Goal: Information Seeking & Learning: Learn about a topic

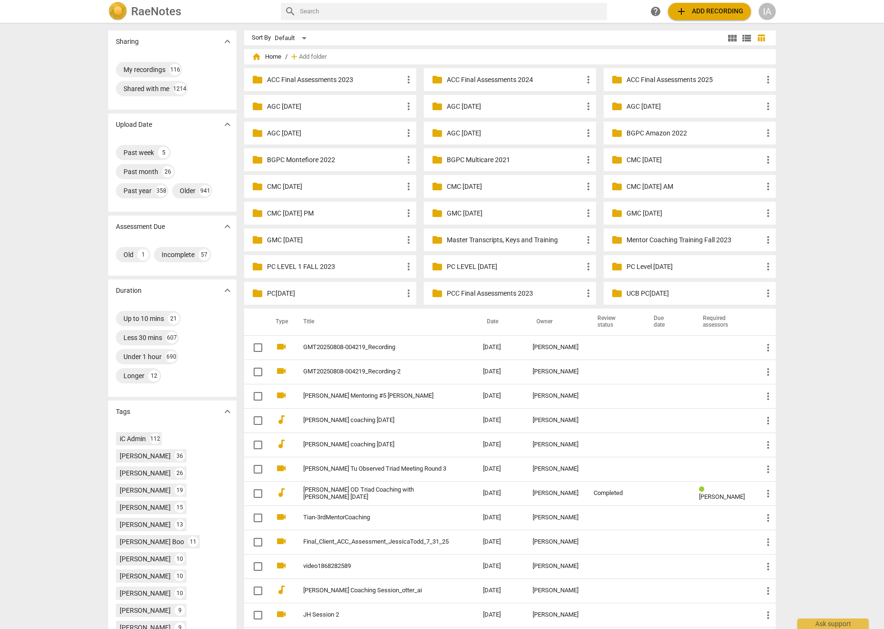
click at [306, 295] on p "PC[DATE]" at bounding box center [335, 294] width 136 height 10
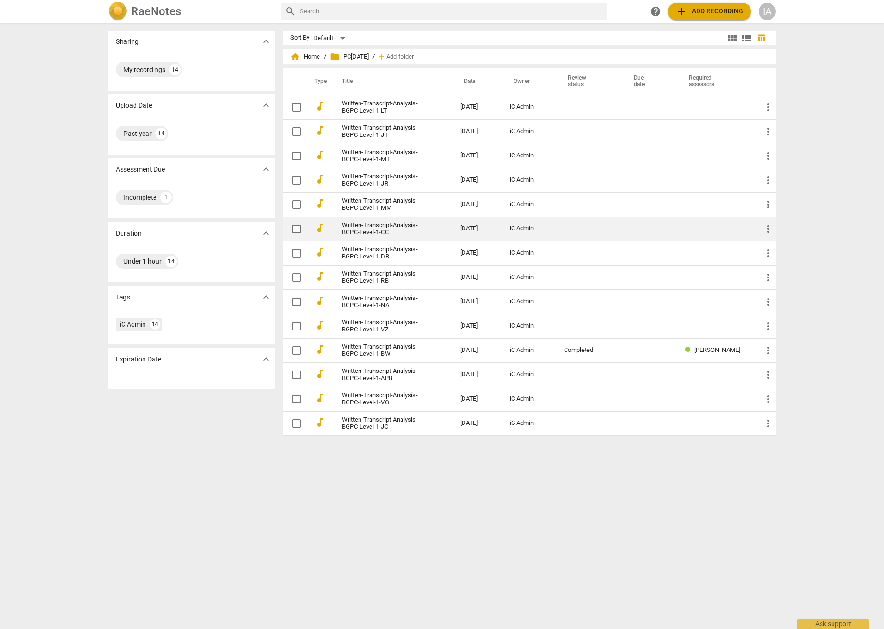
click at [396, 225] on link "Written-Transcript-Analysis-BGPC-Level-1-CC" at bounding box center [384, 229] width 84 height 14
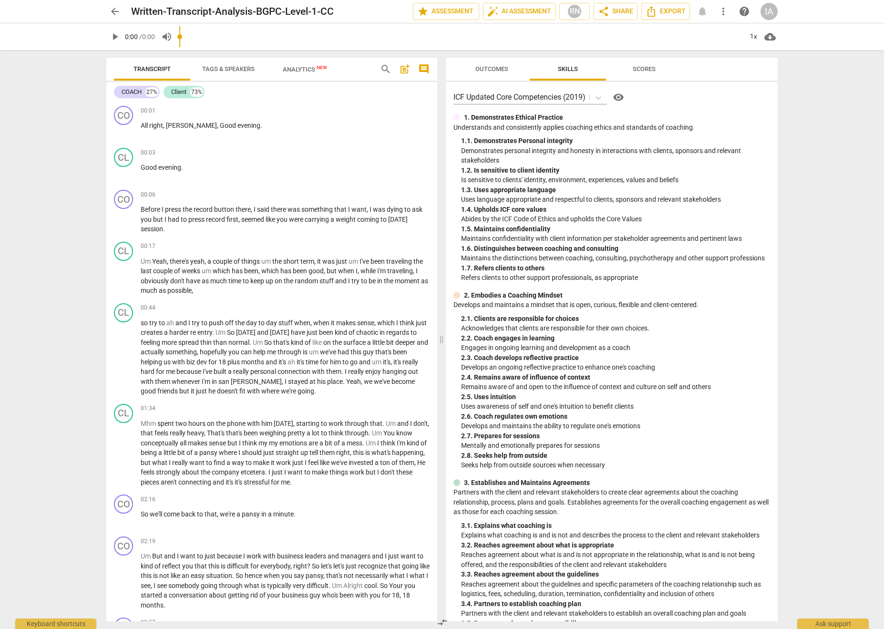
click at [518, 69] on span "Outcomes" at bounding box center [492, 69] width 56 height 13
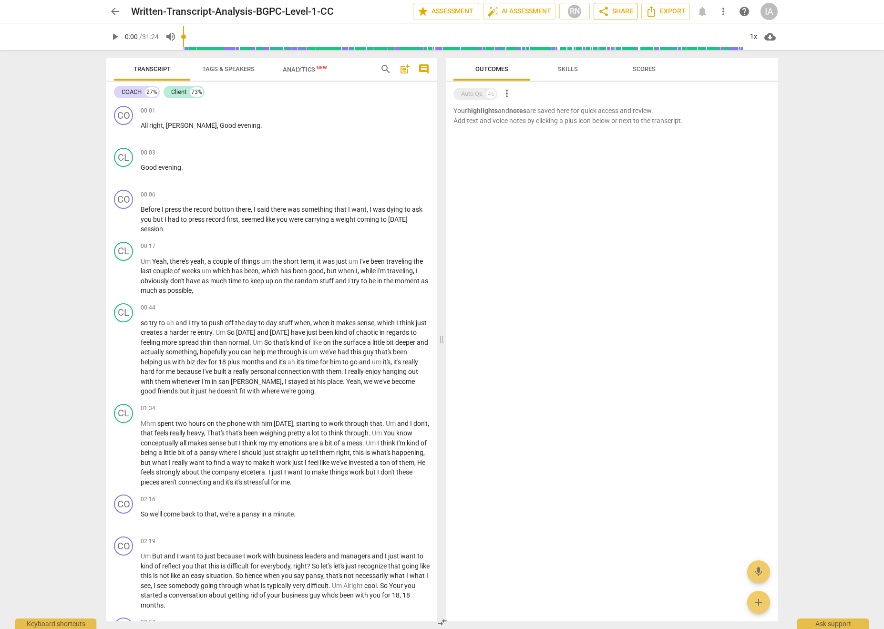
click at [622, 12] on span "share Share" at bounding box center [615, 11] width 35 height 11
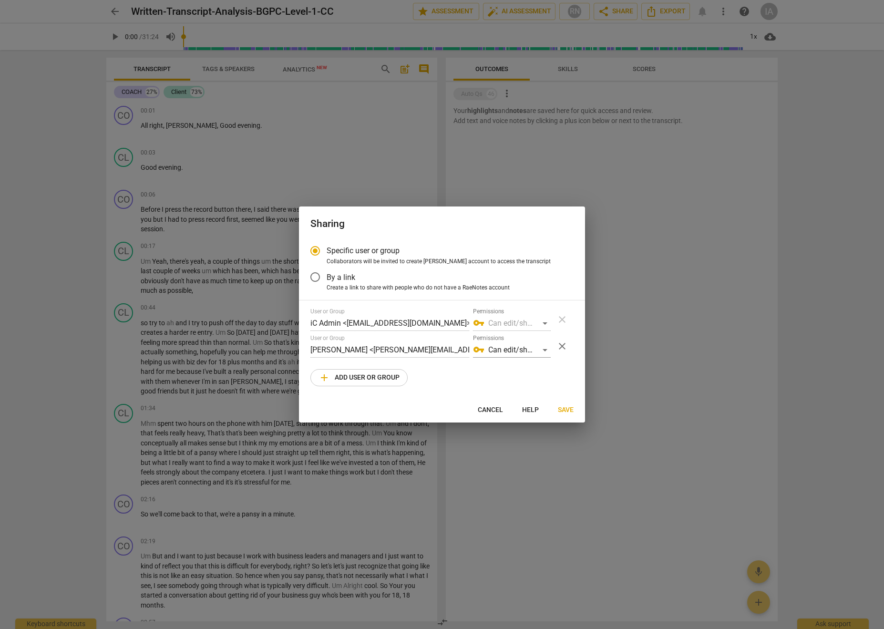
scroll to position [0, 18]
click at [483, 411] on span "Cancel" at bounding box center [490, 410] width 25 height 10
radio input "false"
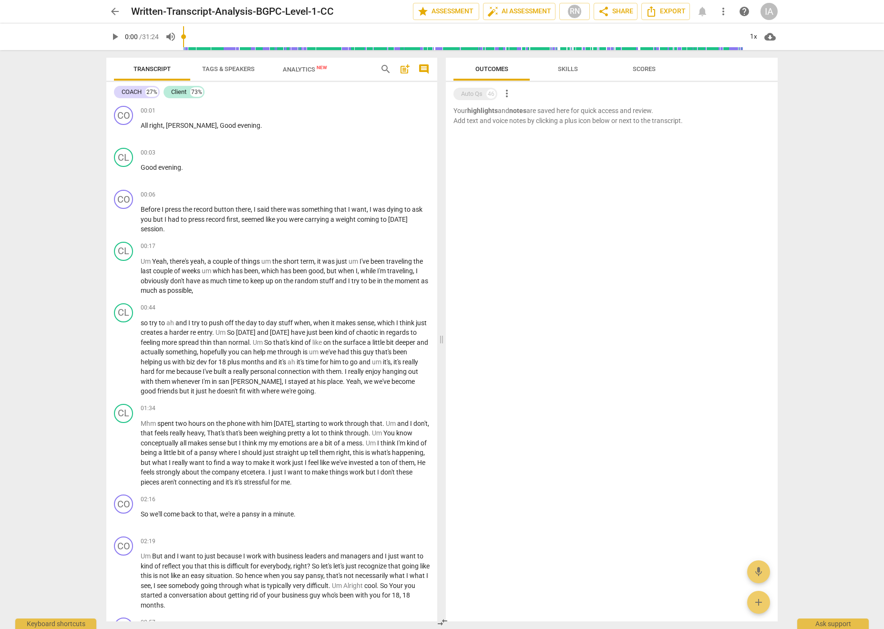
click at [562, 76] on button "Skills" at bounding box center [568, 69] width 76 height 23
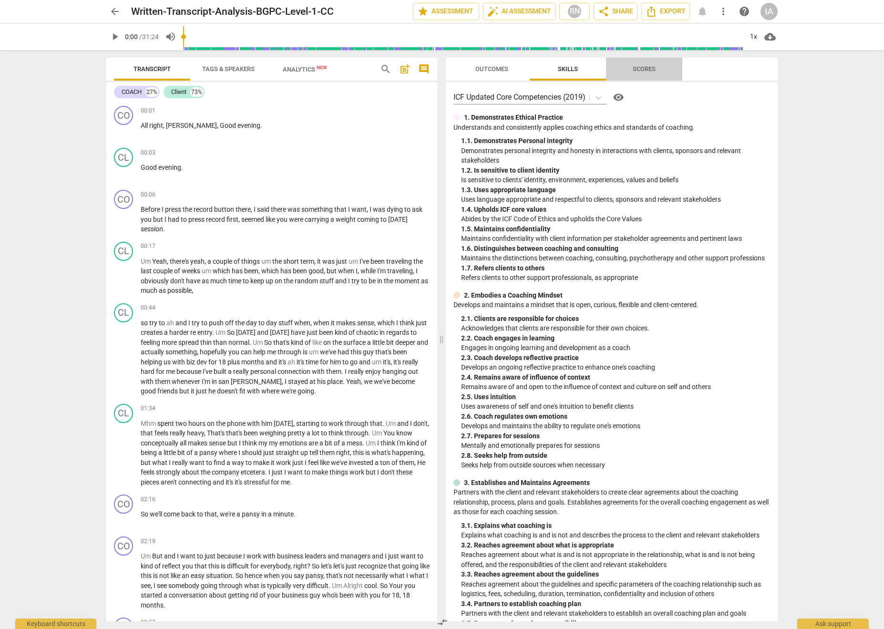
click at [657, 66] on span "Scores" at bounding box center [645, 69] width 46 height 13
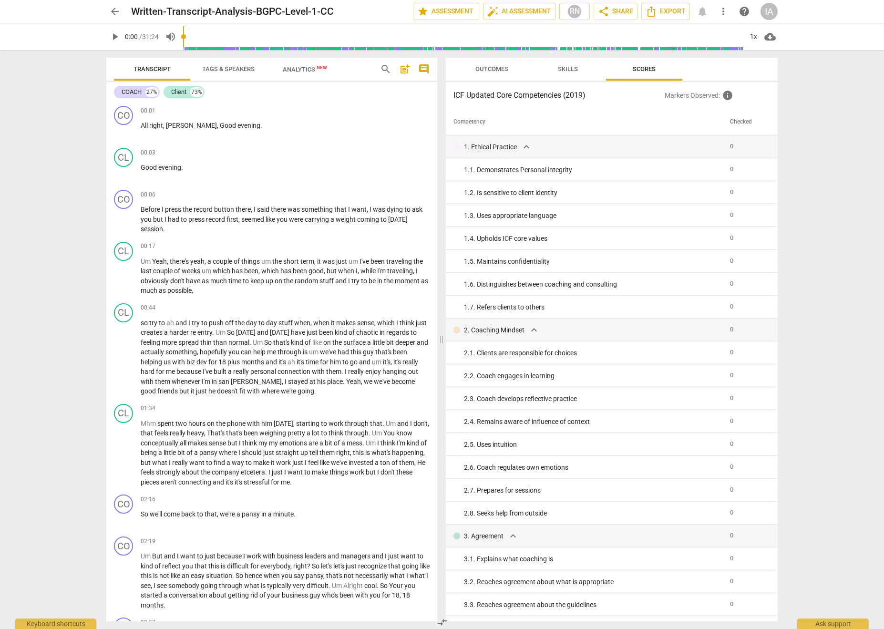
click at [504, 69] on span "Outcomes" at bounding box center [492, 68] width 33 height 7
